Goal: Use online tool/utility: Utilize a website feature to perform a specific function

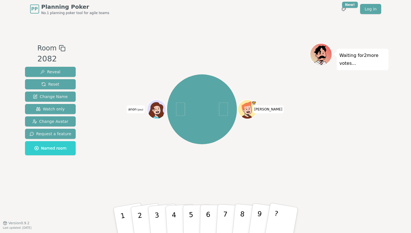
drag, startPoint x: 170, startPoint y: 220, endPoint x: 176, endPoint y: 121, distance: 99.3
click at [176, 121] on div "Room 2082 Reveal Reset Change Name Watch only Change Avatar Request a feature N…" at bounding box center [206, 120] width 366 height 155
click at [174, 211] on p "4" at bounding box center [174, 220] width 6 height 31
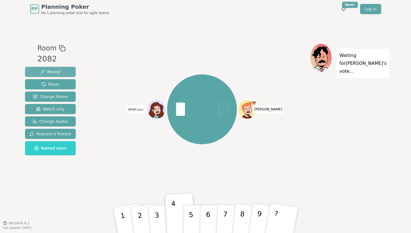
click at [62, 73] on button "Reveal" at bounding box center [50, 72] width 51 height 10
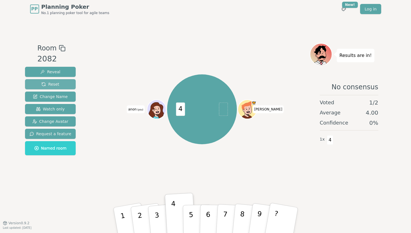
click at [59, 84] on button "Reset" at bounding box center [50, 84] width 51 height 10
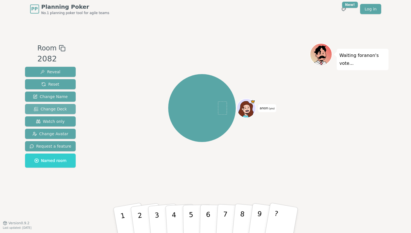
click at [64, 110] on span "Change Deck" at bounding box center [50, 109] width 33 height 6
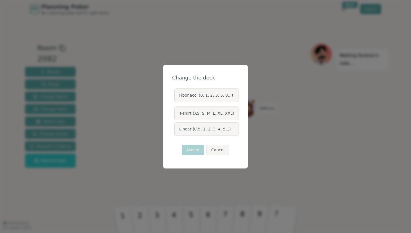
click at [227, 95] on label "Fibonacci (0, 1, 2, 3, 5, 8...)" at bounding box center [207, 95] width 64 height 14
click at [176, 95] on button "Fibonacci (0, 1, 2, 3, 5, 8...)" at bounding box center [174, 95] width 5 height 5
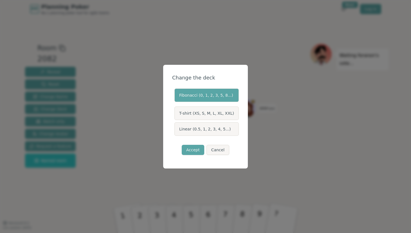
click at [211, 115] on label "T-shirt (XS, S, M, L, XL, XXL)" at bounding box center [207, 113] width 64 height 14
click at [176, 115] on button "T-shirt (XS, S, M, L, XL, XXL)" at bounding box center [174, 113] width 5 height 5
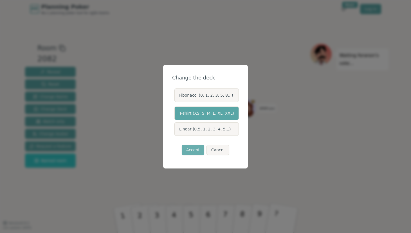
click at [195, 149] on button "Accept" at bounding box center [193, 150] width 23 height 10
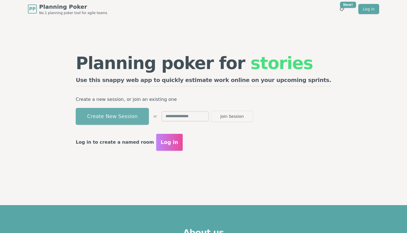
click at [149, 119] on button "Create New Session" at bounding box center [112, 116] width 73 height 17
